Goal: Navigation & Orientation: Find specific page/section

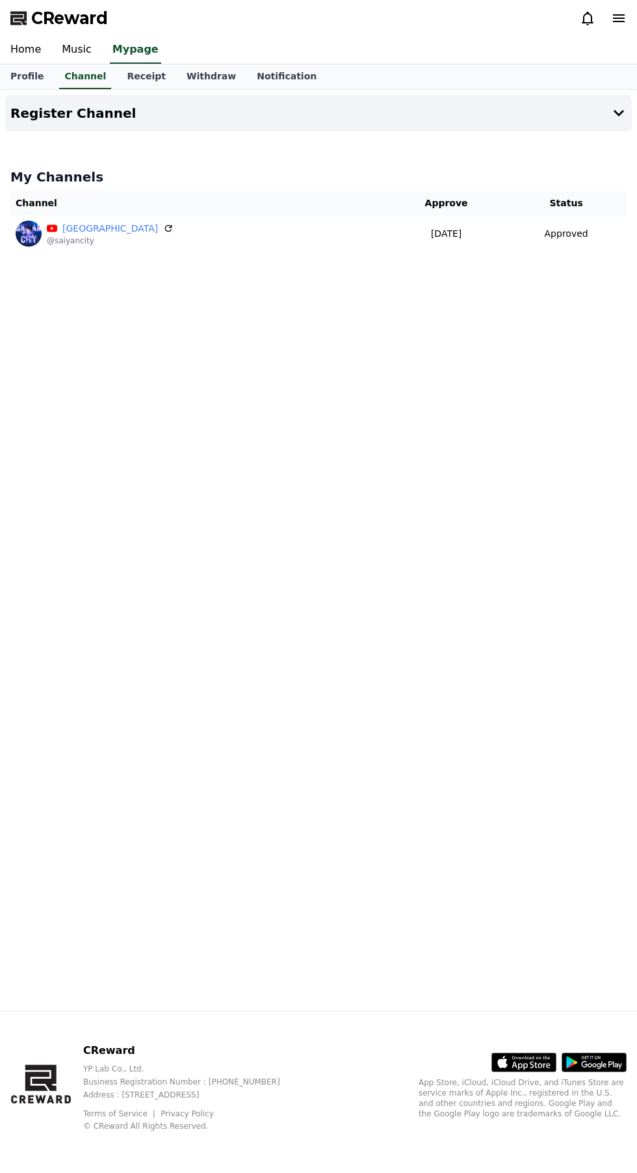
click at [77, 53] on link "Music" at bounding box center [76, 49] width 51 height 27
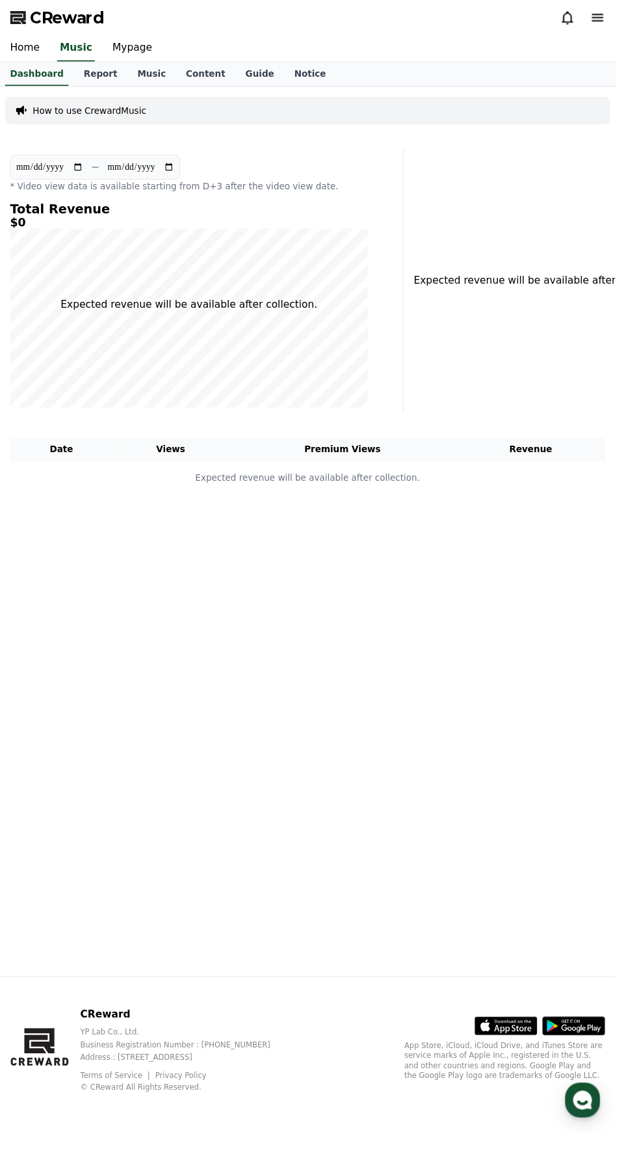
click at [144, 79] on link "Music" at bounding box center [157, 76] width 50 height 25
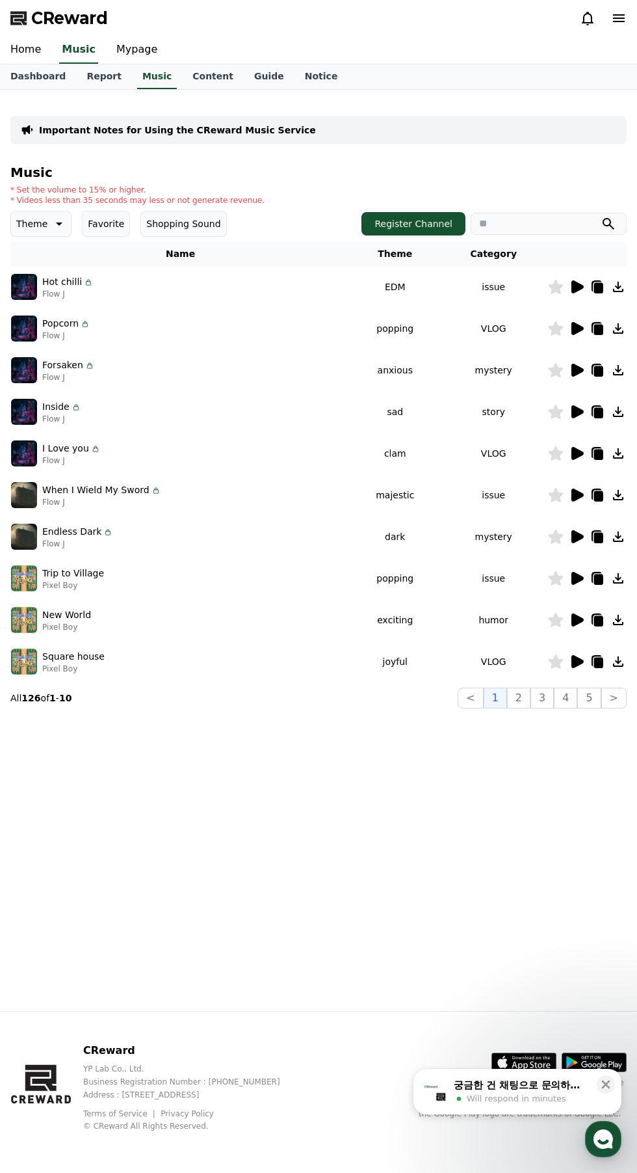
click at [104, 82] on link "Report" at bounding box center [104, 76] width 56 height 25
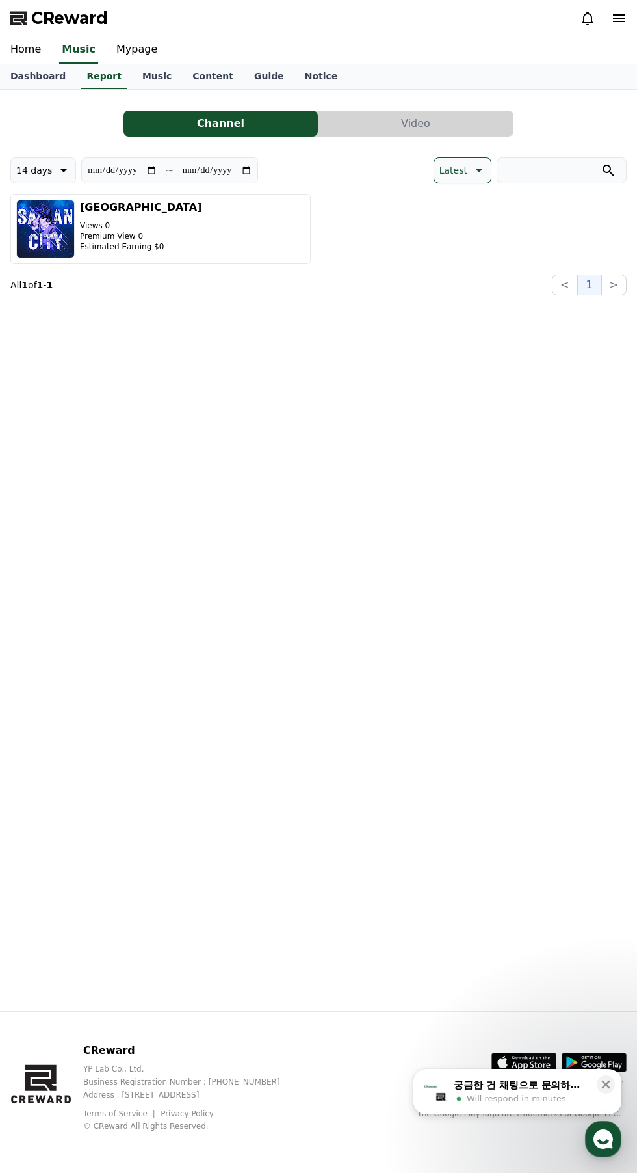
click at [200, 76] on link "Content" at bounding box center [213, 76] width 62 height 25
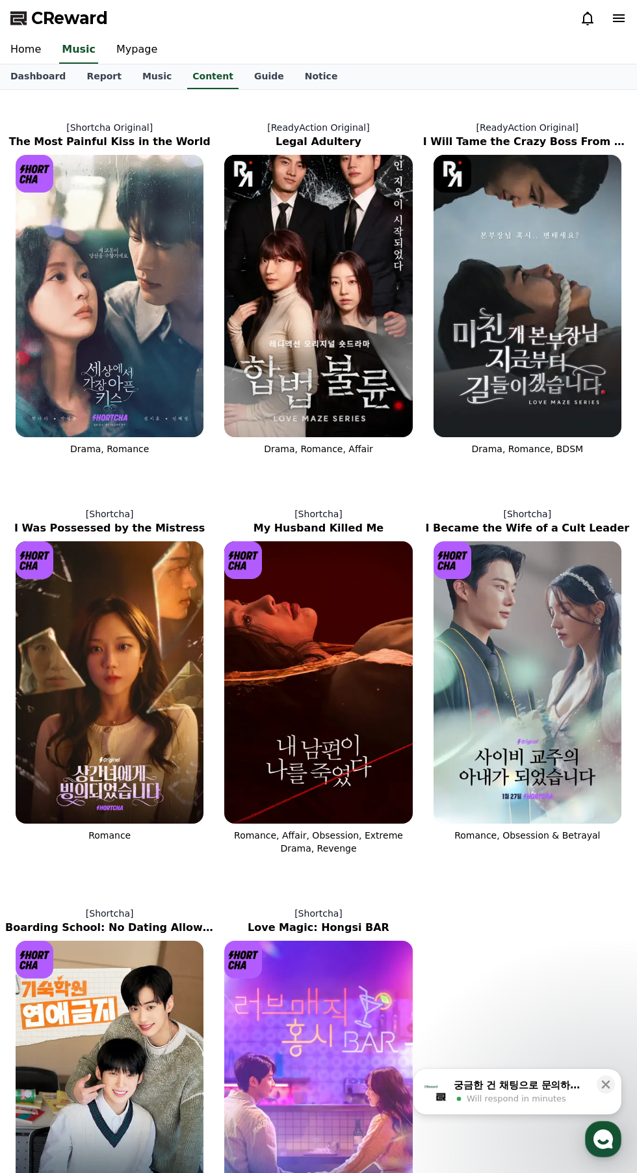
click at [513, 1099] on span "Will respond in minutes" at bounding box center [517, 1099] width 100 height 12
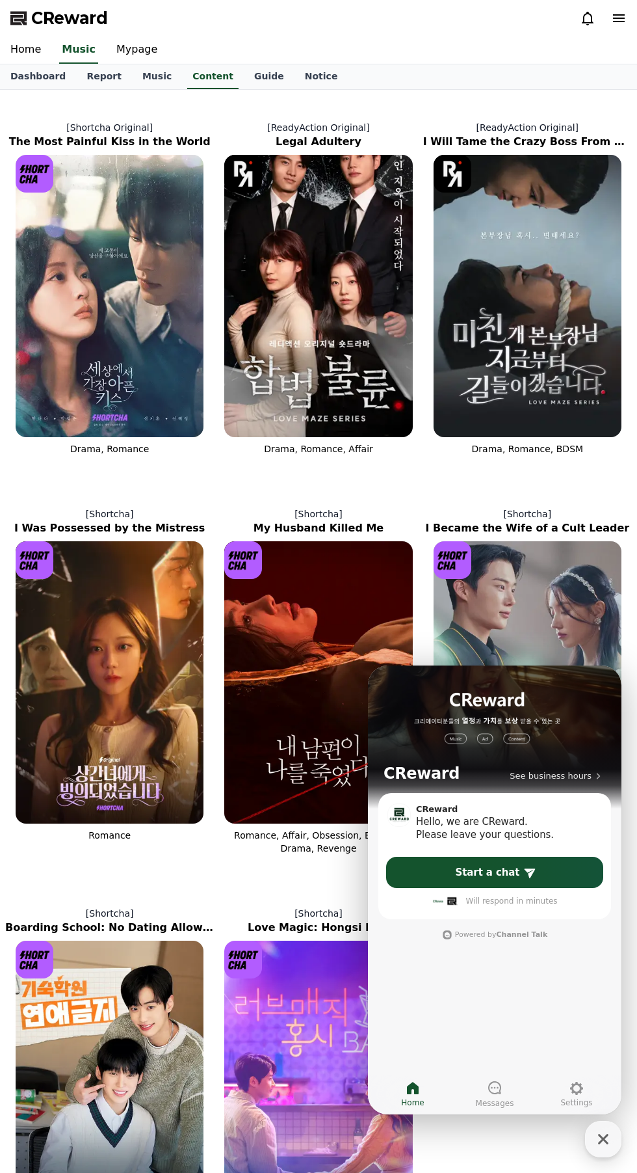
click at [494, 1103] on span "Messages" at bounding box center [495, 1103] width 38 height 10
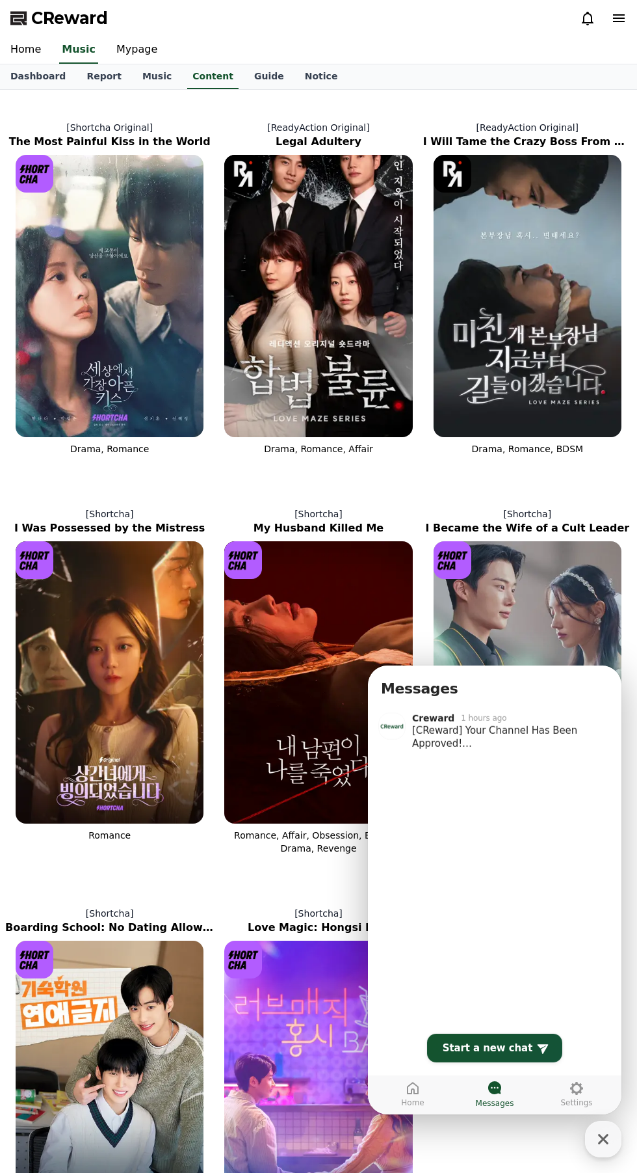
click at [418, 1106] on span "Home" at bounding box center [412, 1102] width 23 height 10
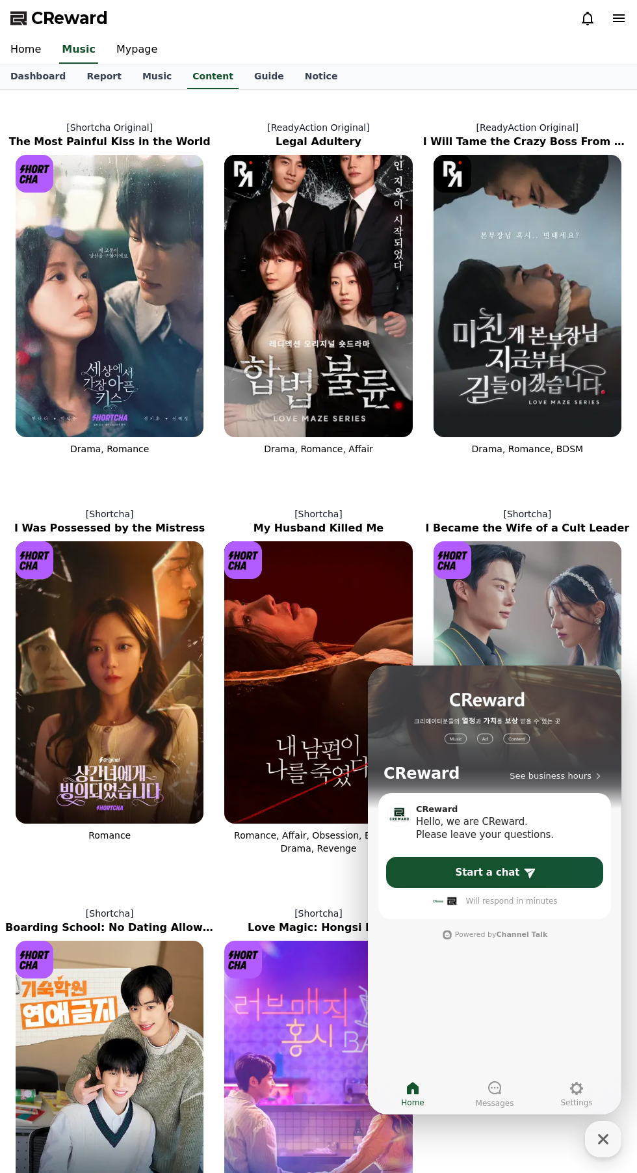
click at [578, 1101] on span "Settings" at bounding box center [577, 1102] width 32 height 10
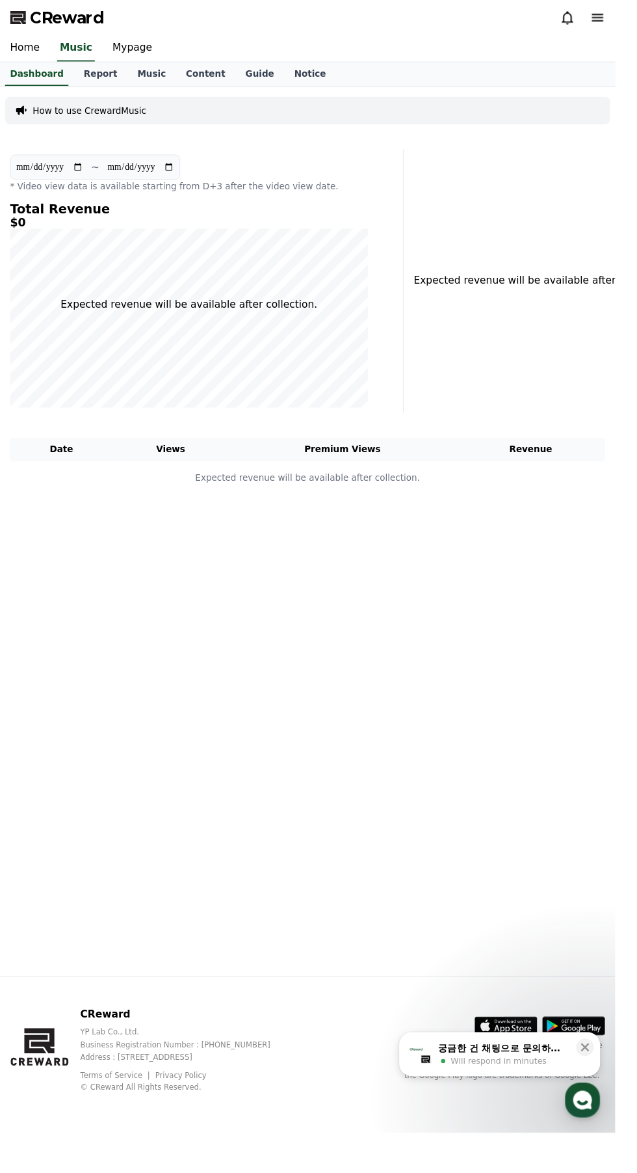
click at [132, 79] on link "Music" at bounding box center [157, 76] width 50 height 25
click at [86, 75] on link "Report" at bounding box center [104, 76] width 56 height 25
